Goal: Task Accomplishment & Management: Complete application form

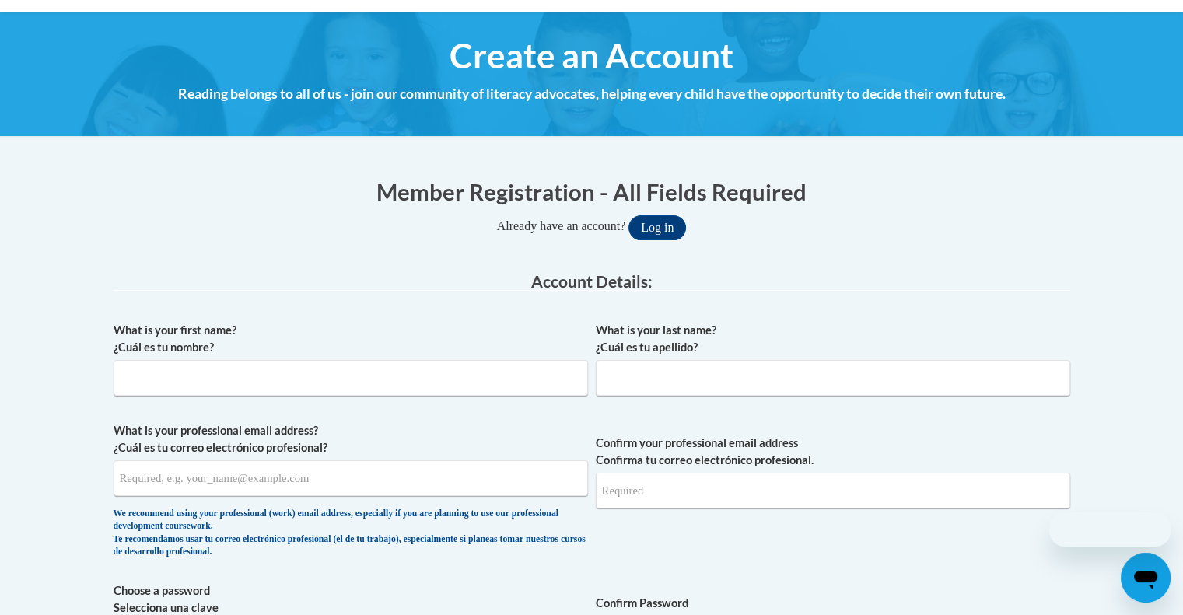
scroll to position [158, 0]
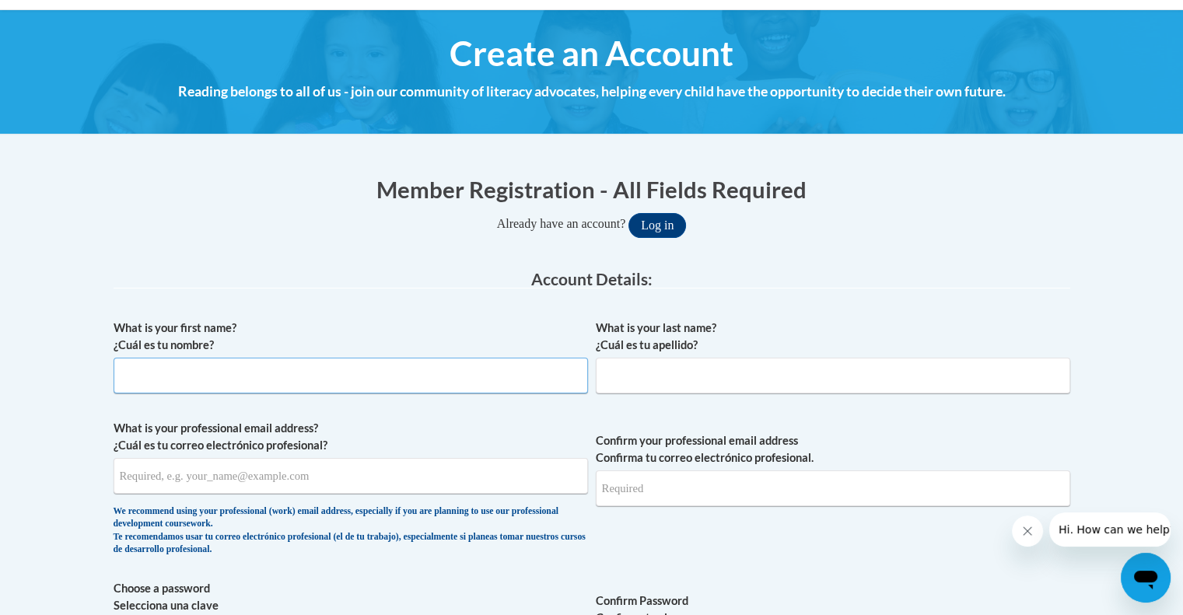
click at [369, 375] on input "What is your first name? ¿Cuál es tu nombre?" at bounding box center [351, 376] width 475 height 36
type input "[GEOGRAPHIC_DATA]"
type input "[PERSON_NAME]"
type input "[EMAIL_ADDRESS][DOMAIN_NAME]"
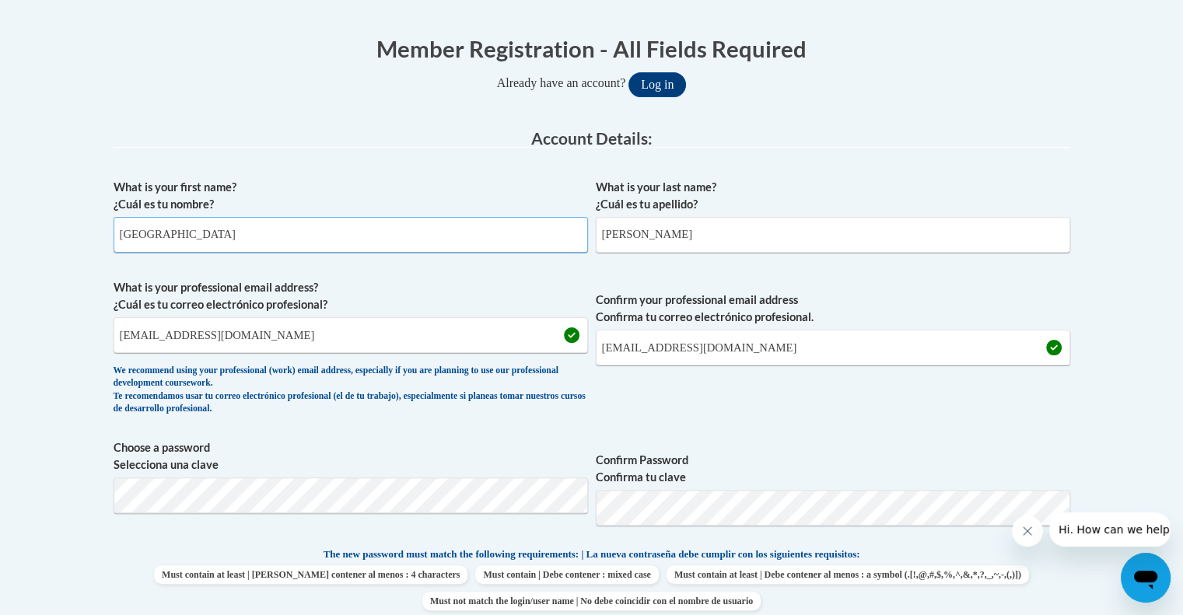
scroll to position [304, 0]
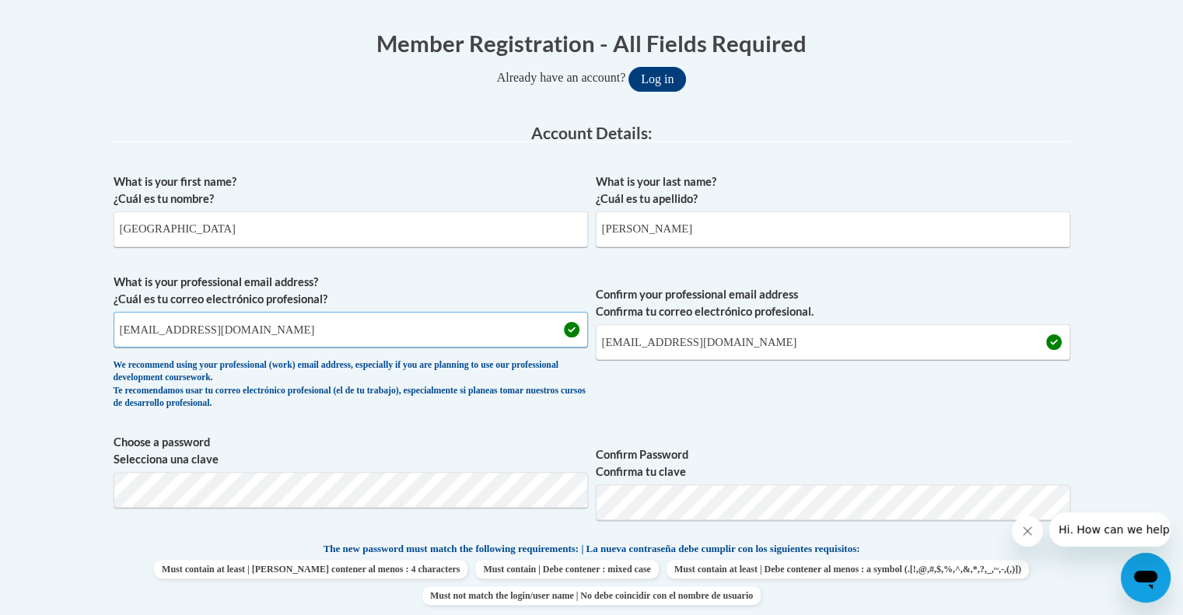
drag, startPoint x: 265, startPoint y: 328, endPoint x: 7, endPoint y: 340, distance: 258.6
type input "[EMAIL_ADDRESS][DOMAIN_NAME]"
drag, startPoint x: 733, startPoint y: 354, endPoint x: 529, endPoint y: 349, distance: 203.9
click at [529, 349] on span "What is your professional email address? ¿Cuál es tu correo electrónico profesi…" at bounding box center [592, 346] width 957 height 144
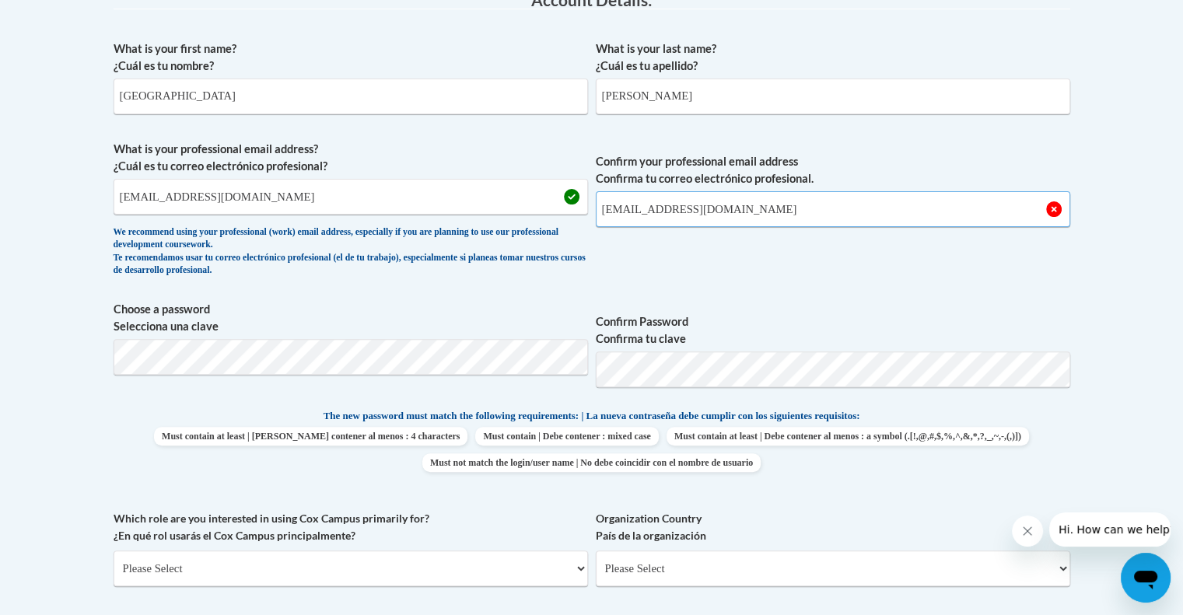
scroll to position [442, 0]
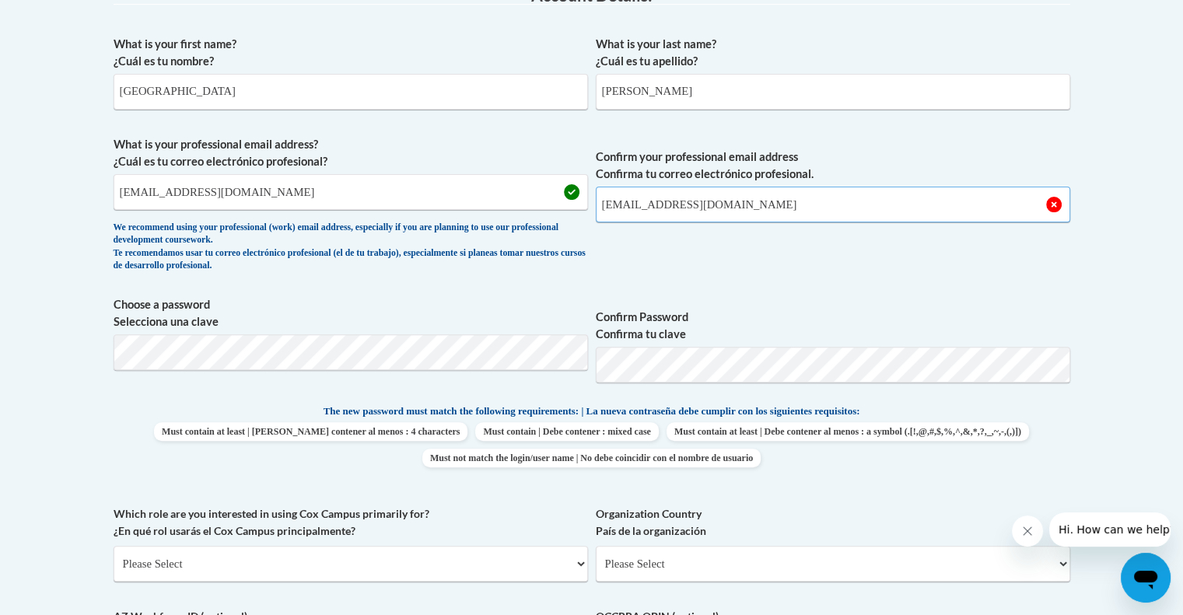
type input "[EMAIL_ADDRESS][DOMAIN_NAME]"
click at [861, 502] on div "What is your first name? ¿Cuál es tu nombre? [GEOGRAPHIC_DATA] What is your las…" at bounding box center [592, 383] width 957 height 710
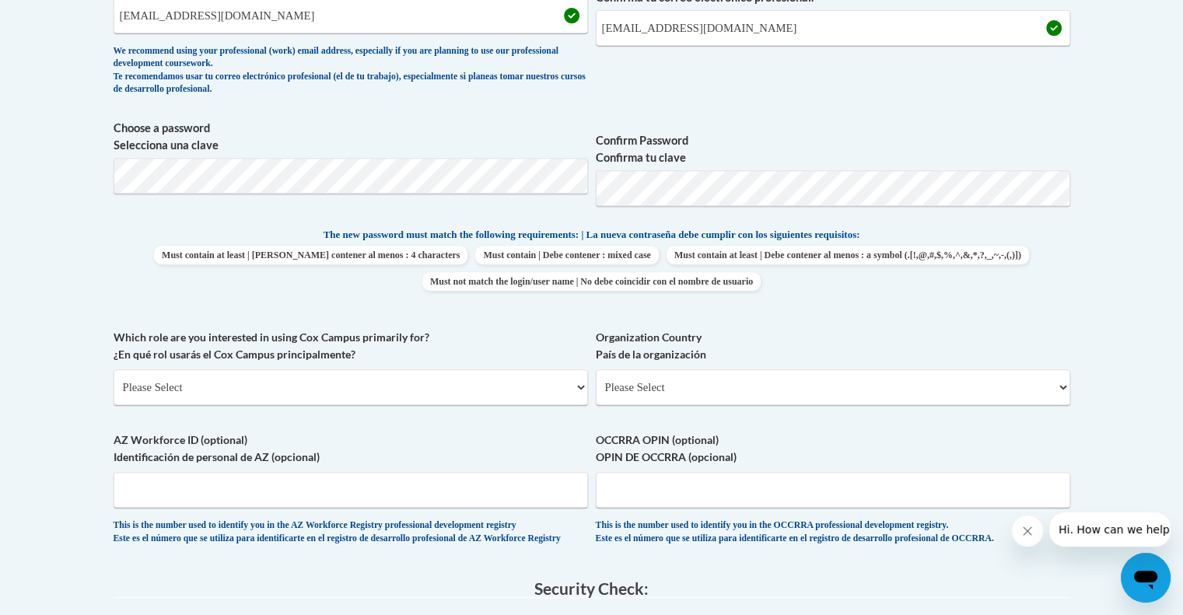
scroll to position [624, 0]
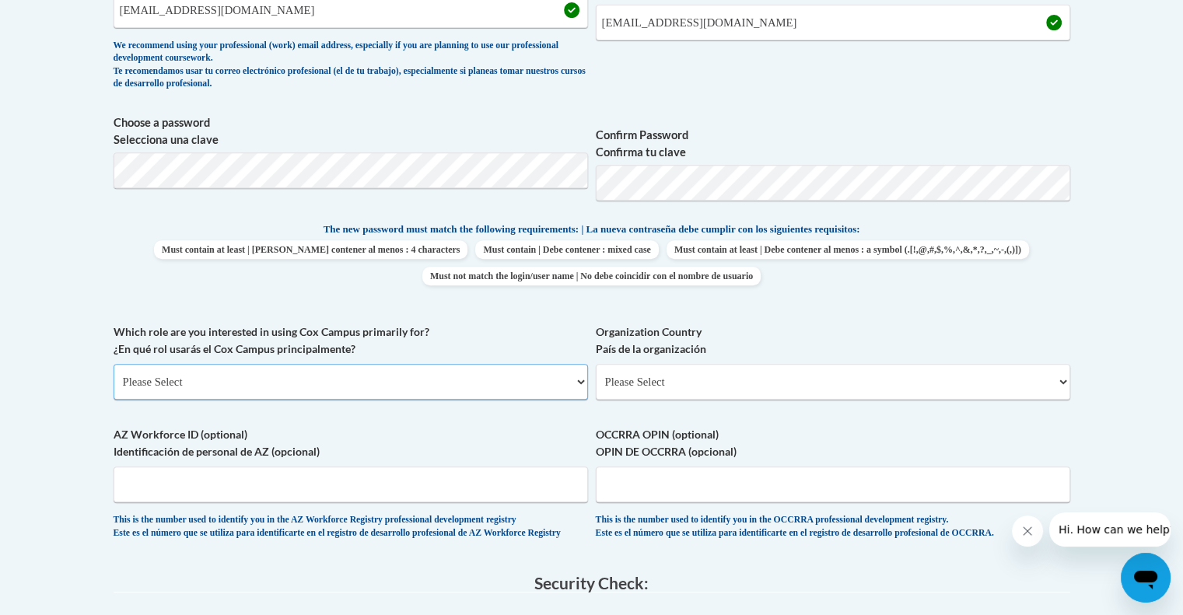
click at [338, 376] on select "Please Select College/University | Colegio/Universidad Community/Nonprofit Part…" at bounding box center [351, 382] width 475 height 36
select select "5a18ea06-2b54-4451-96f2-d152daf9eac5"
click at [114, 364] on select "Please Select College/University | Colegio/Universidad Community/Nonprofit Part…" at bounding box center [351, 382] width 475 height 36
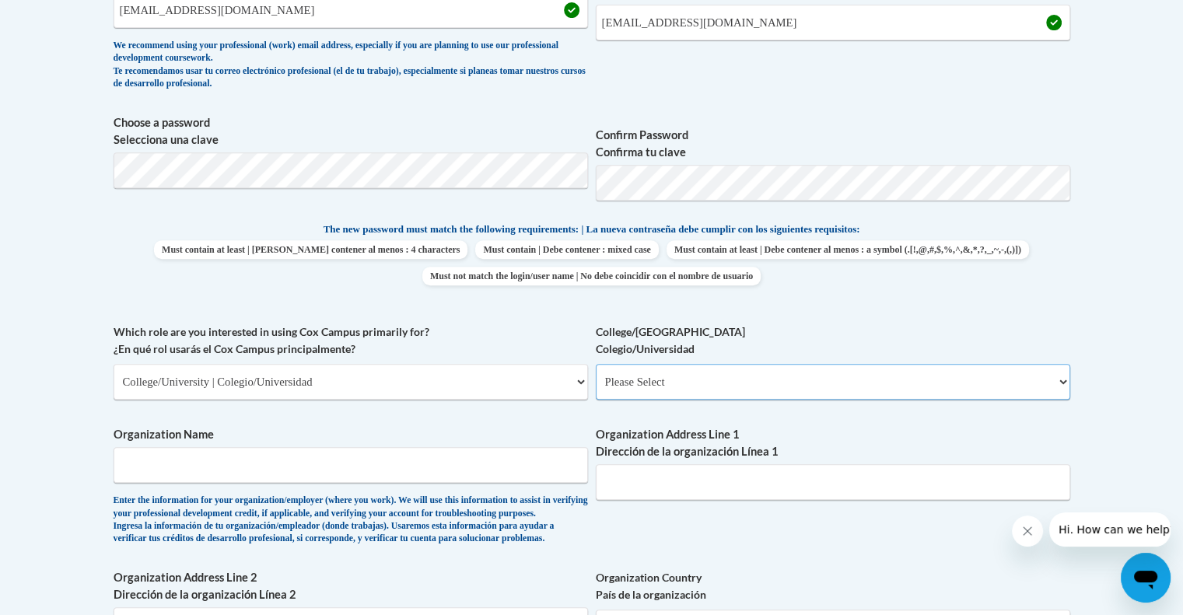
click at [641, 380] on select "Please Select College/University Staff | Empleado universitario College/Univers…" at bounding box center [833, 382] width 475 height 36
select select "99b32b07-cffc-426c-8bf6-0cd77760d84b"
click at [596, 364] on select "Please Select College/University Staff | Empleado universitario College/Univers…" at bounding box center [833, 382] width 475 height 36
click at [436, 473] on input "Organization Name" at bounding box center [351, 465] width 475 height 36
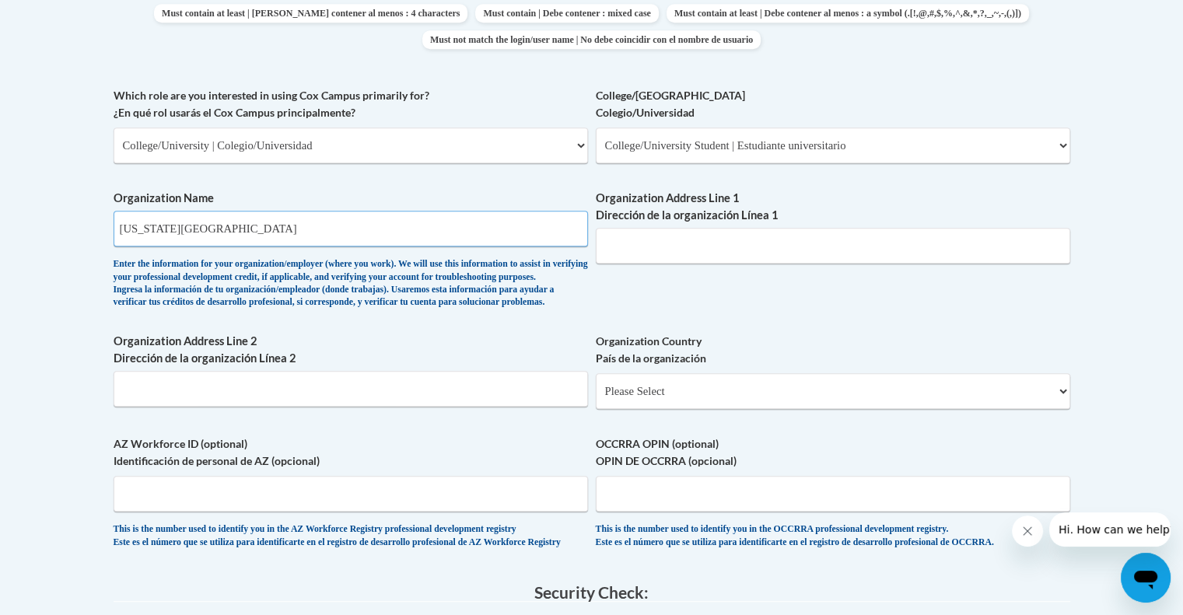
scroll to position [867, 0]
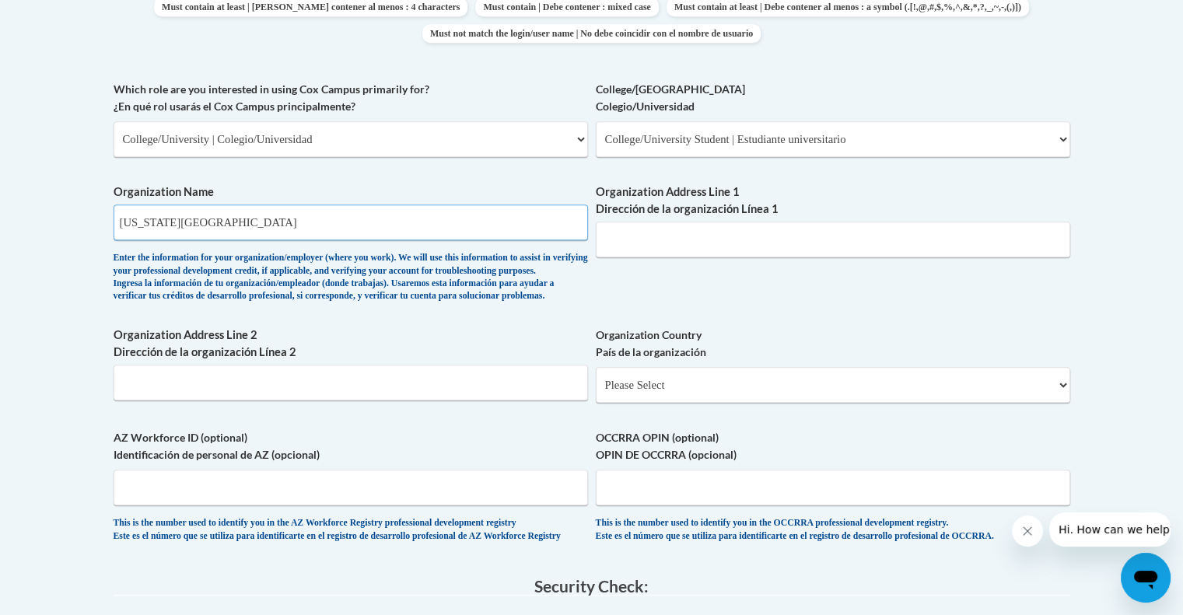
type input "[US_STATE][GEOGRAPHIC_DATA]"
click at [647, 243] on input "Organization Address Line 1 Dirección de la organización Línea 1" at bounding box center [833, 240] width 475 height 36
click at [892, 291] on div "What is your first name? ¿Cuál es tu nombre? [GEOGRAPHIC_DATA] What is your las…" at bounding box center [592, 80] width 957 height 955
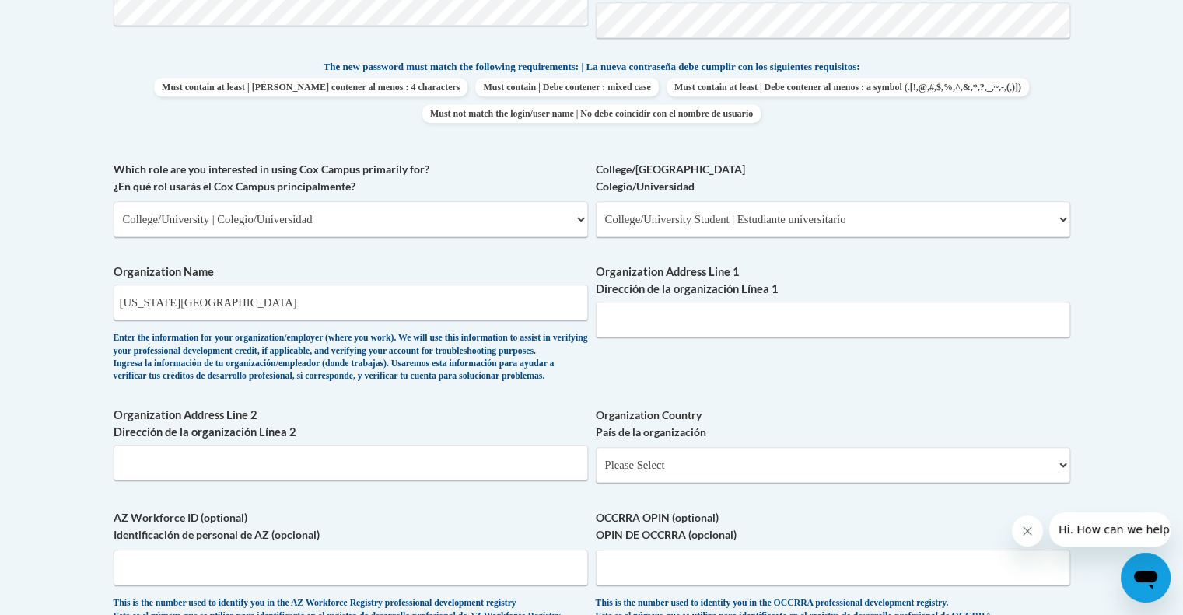
scroll to position [791, 0]
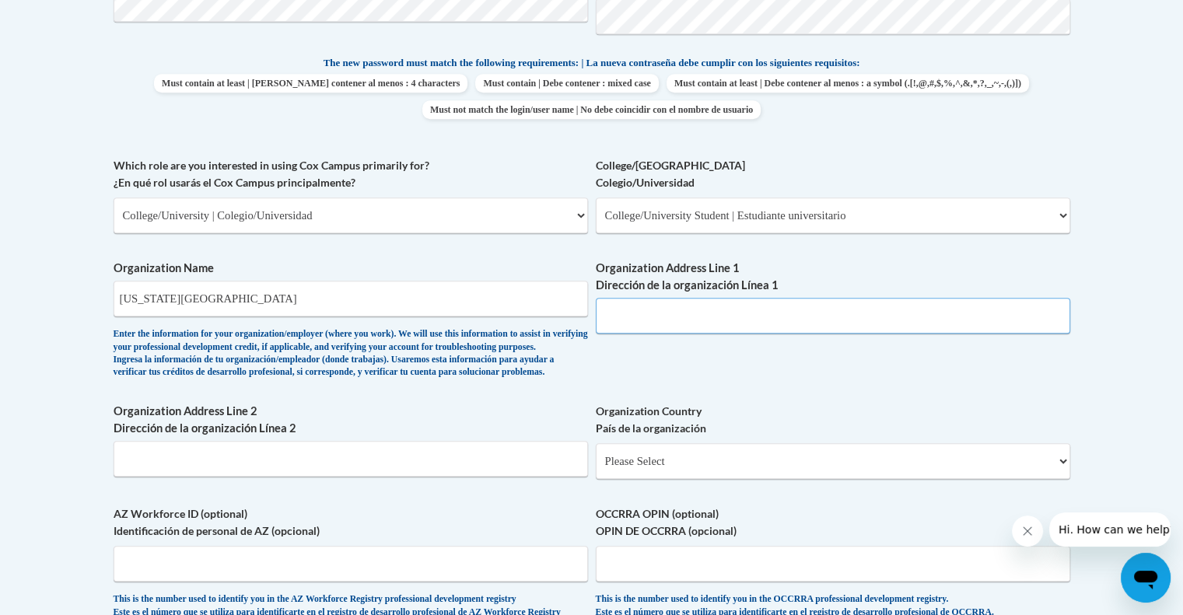
click at [713, 307] on input "Organization Address Line 1 Dirección de la organización Línea 1" at bounding box center [833, 316] width 475 height 36
paste input "[GEOGRAPHIC_DATA], [GEOGRAPHIC_DATA] 23284"
type input "[GEOGRAPHIC_DATA], [GEOGRAPHIC_DATA] 23284"
click at [692, 352] on div "What is your first name? ¿Cuál es tu nombre? [GEOGRAPHIC_DATA] What is your las…" at bounding box center [592, 156] width 957 height 955
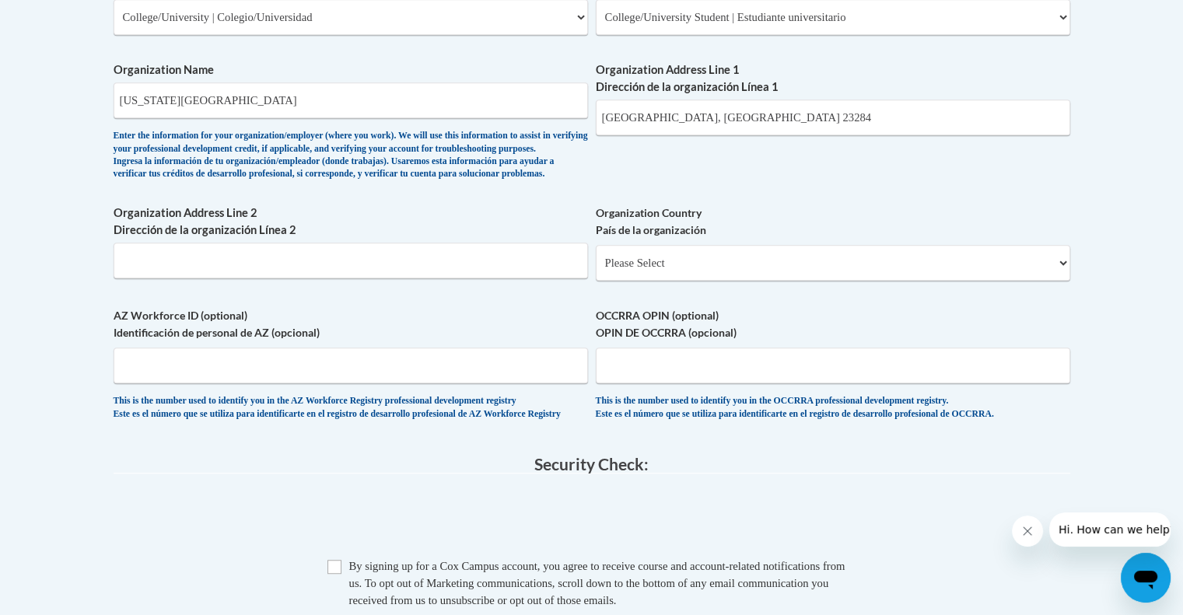
scroll to position [1018, 0]
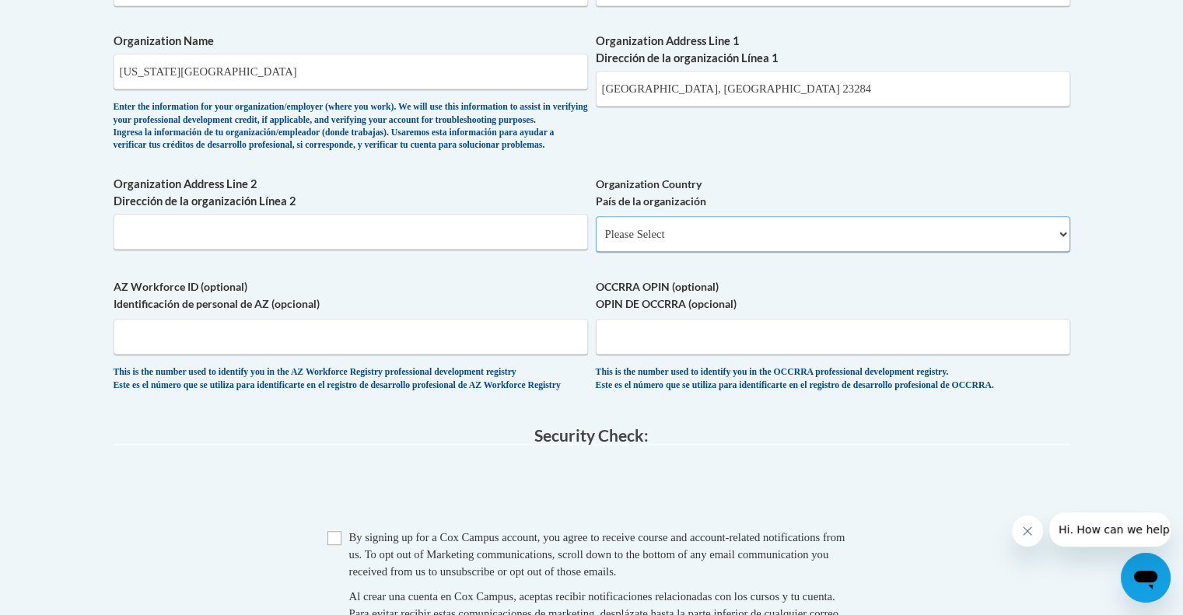
click at [672, 252] on select "Please Select [GEOGRAPHIC_DATA] | [GEOGRAPHIC_DATA] Outside of [GEOGRAPHIC_DATA…" at bounding box center [833, 234] width 475 height 36
select select "ad49bcad-a171-4b2e-b99c-48b446064914"
click at [596, 241] on select "Please Select [GEOGRAPHIC_DATA] | [GEOGRAPHIC_DATA] Outside of [GEOGRAPHIC_DATA…" at bounding box center [833, 234] width 475 height 36
select select
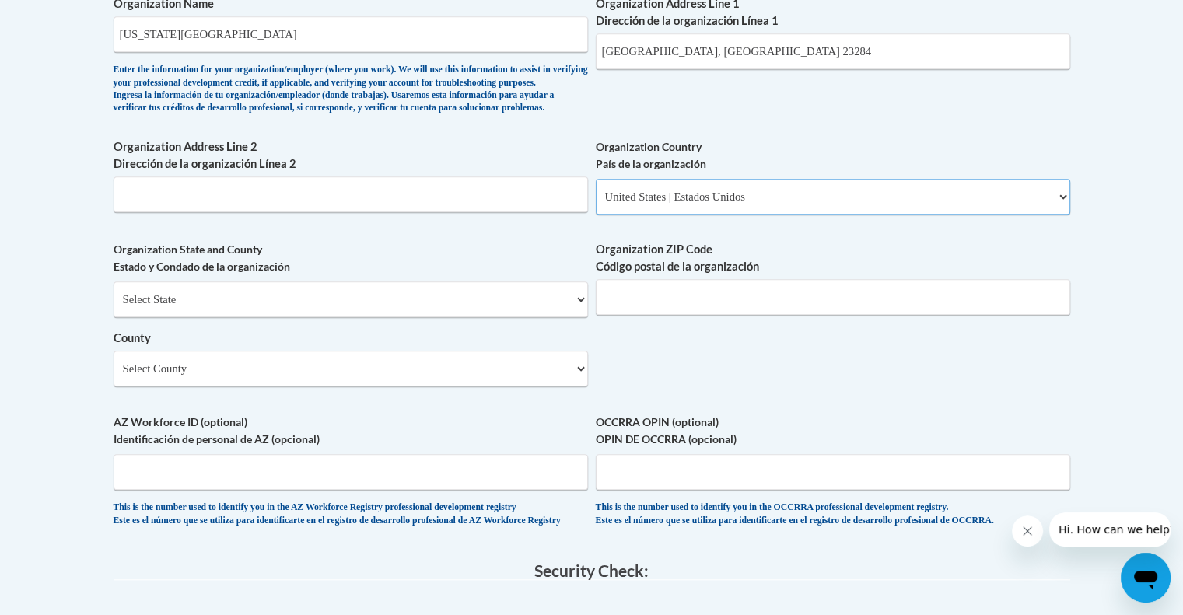
scroll to position [1058, 0]
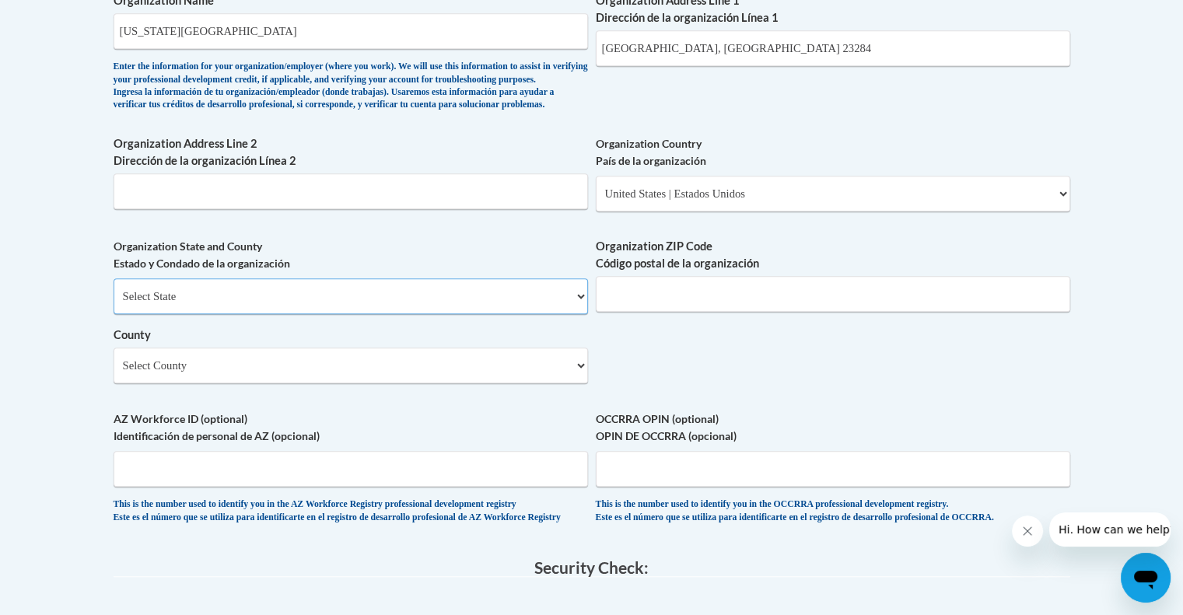
click at [380, 314] on select "Select State [US_STATE] [US_STATE] [US_STATE] [US_STATE] [US_STATE] [US_STATE] …" at bounding box center [351, 297] width 475 height 36
select select "[US_STATE]"
click at [114, 304] on select "Select State [US_STATE] [US_STATE] [US_STATE] [US_STATE] [US_STATE] [US_STATE] …" at bounding box center [351, 297] width 475 height 36
click at [631, 312] on input "Organization ZIP Code Código postal de la organización" at bounding box center [833, 294] width 475 height 36
type input "23284"
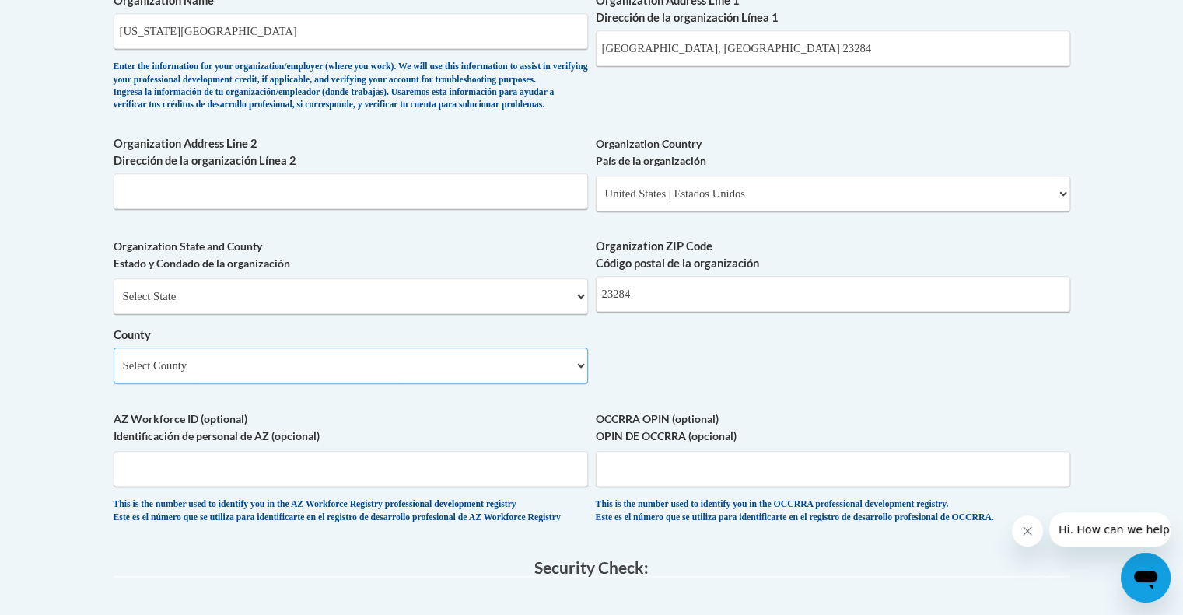
click at [271, 384] on select "Select County [GEOGRAPHIC_DATA] [GEOGRAPHIC_DATA] [GEOGRAPHIC_DATA] [GEOGRAPHIC…" at bounding box center [351, 366] width 475 height 36
select select "[GEOGRAPHIC_DATA]"
click at [114, 373] on select "Select County [GEOGRAPHIC_DATA] [GEOGRAPHIC_DATA] [GEOGRAPHIC_DATA] [GEOGRAPHIC…" at bounding box center [351, 366] width 475 height 36
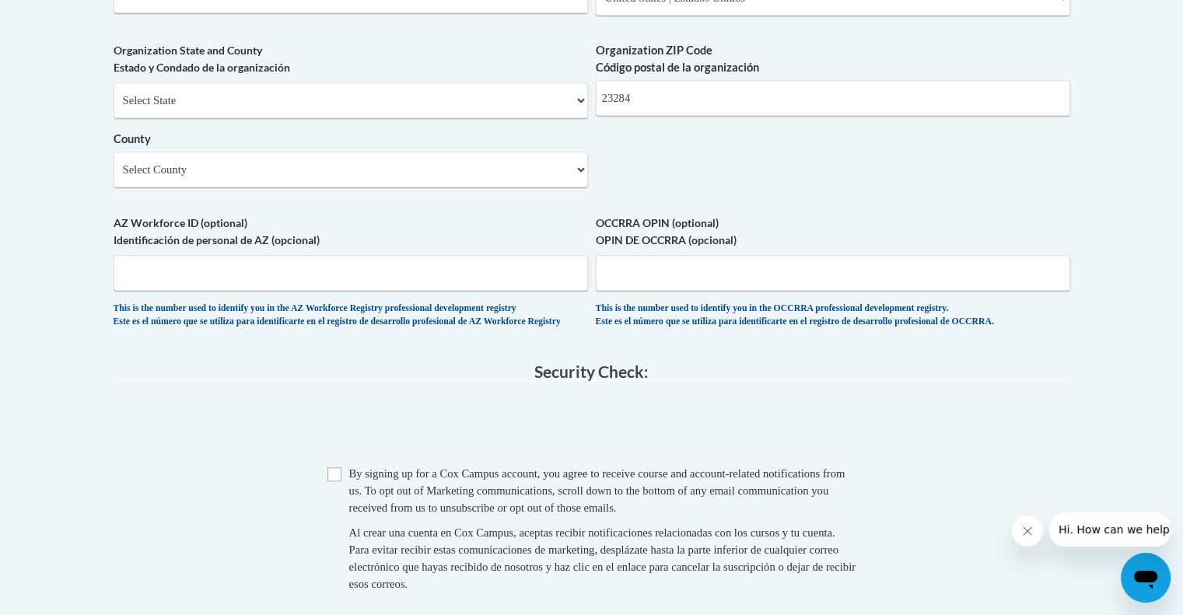
scroll to position [1522, 0]
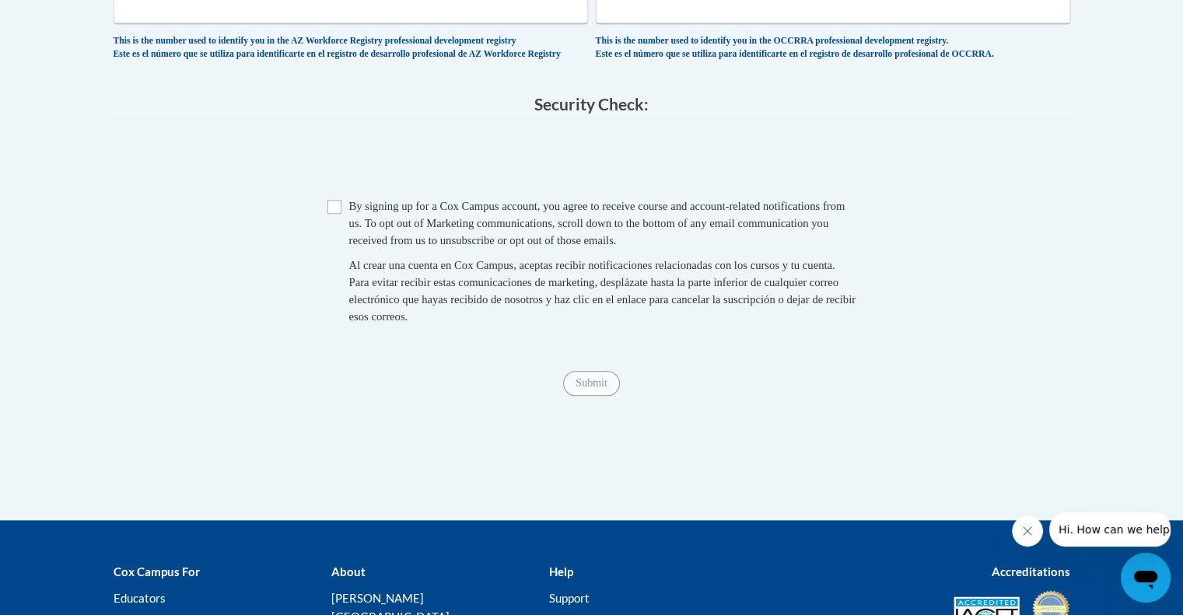
click at [342, 248] on span "Checkbox By signing up for a [PERSON_NAME] Campus account, you agree to receive…" at bounding box center [592, 269] width 529 height 143
click at [334, 214] on input "Checkbox" at bounding box center [335, 207] width 14 height 14
checkbox input "true"
click at [590, 396] on input "Submit" at bounding box center [591, 383] width 56 height 25
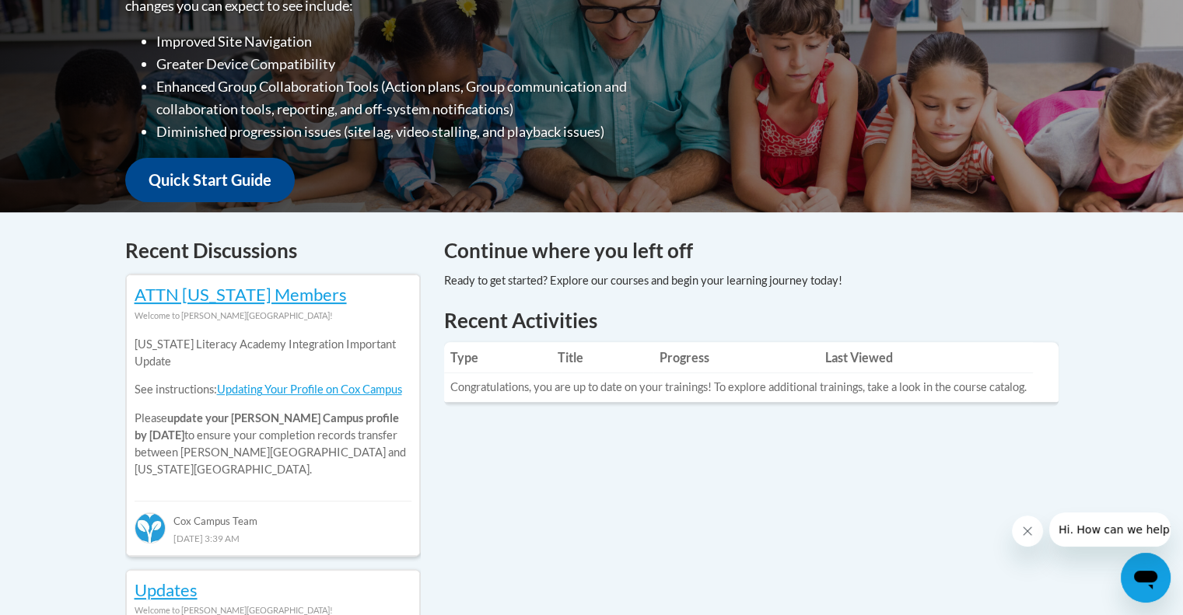
scroll to position [487, 0]
